Goal: Task Accomplishment & Management: Complete application form

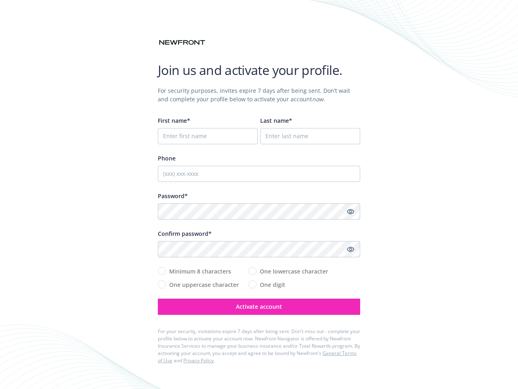
click at [259, 194] on div "Password*" at bounding box center [259, 195] width 202 height 9
click at [351, 211] on icon "Show password" at bounding box center [350, 211] width 7 height 7
